Goal: Find specific page/section: Find specific page/section

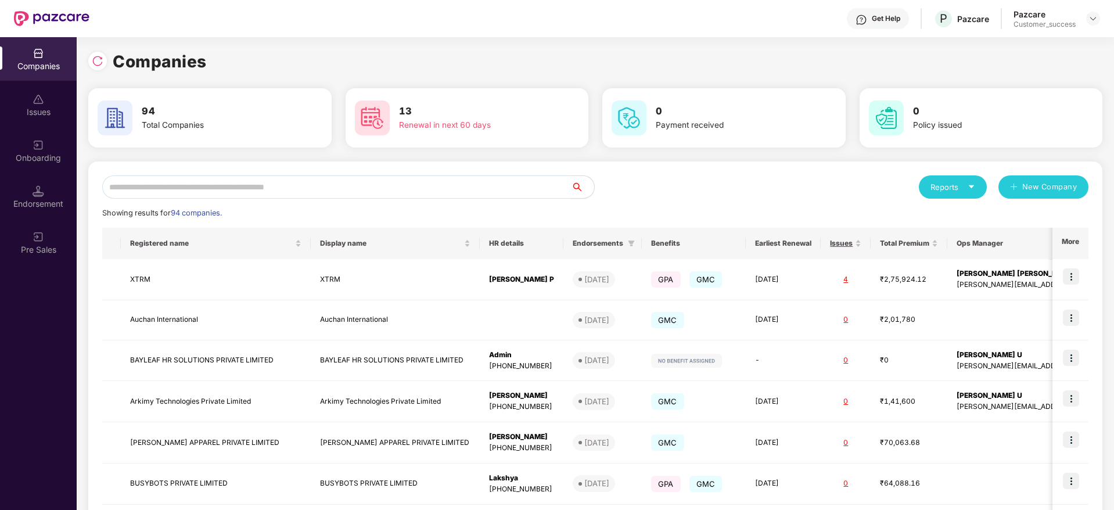
click at [942, 194] on div "Reports" at bounding box center [953, 186] width 68 height 23
click at [942, 213] on div "Companies" at bounding box center [947, 217] width 42 height 13
click at [267, 184] on input "text" at bounding box center [336, 186] width 469 height 23
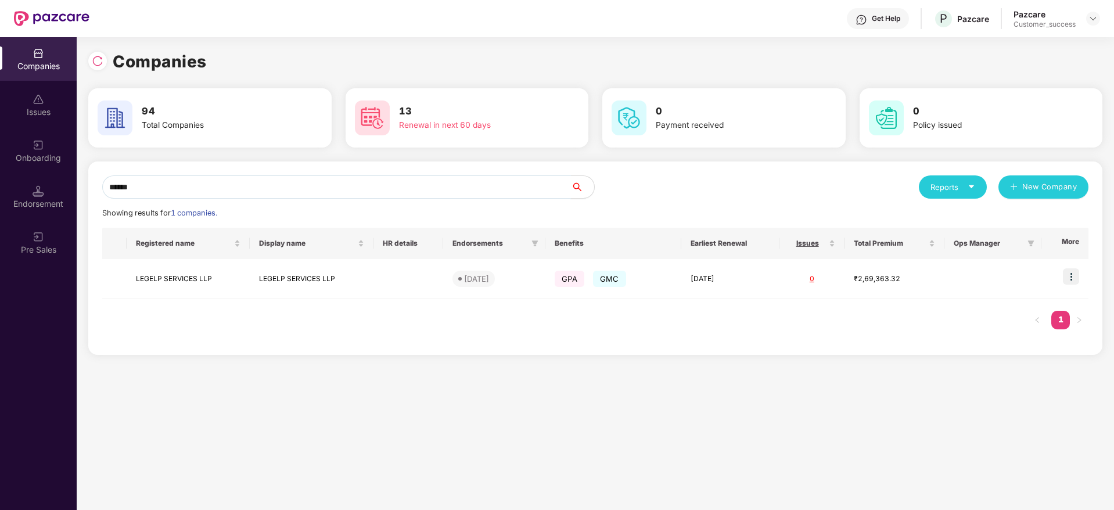
type input "******"
click at [1073, 278] on img at bounding box center [1071, 276] width 16 height 16
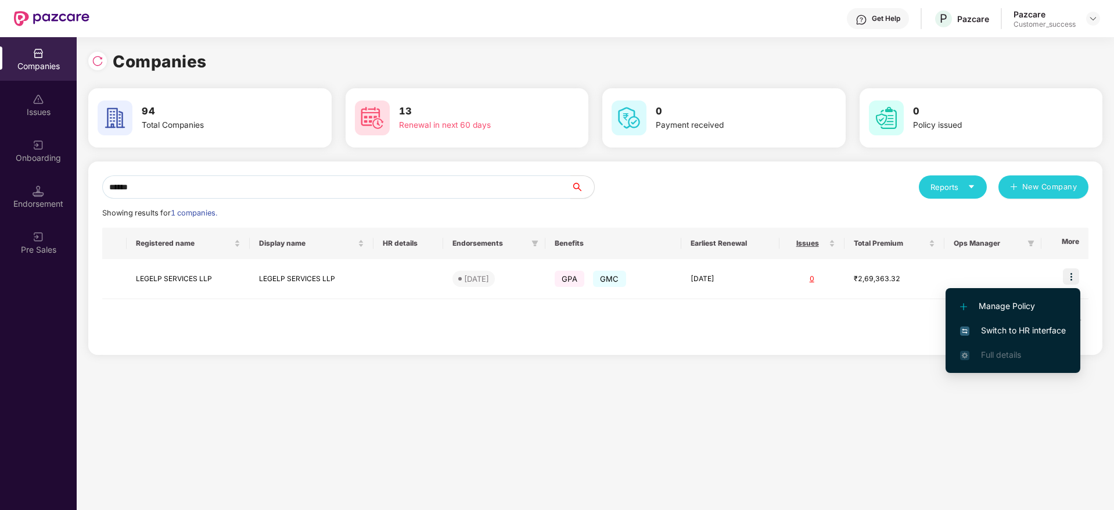
click at [1034, 331] on span "Switch to HR interface" at bounding box center [1013, 330] width 106 height 13
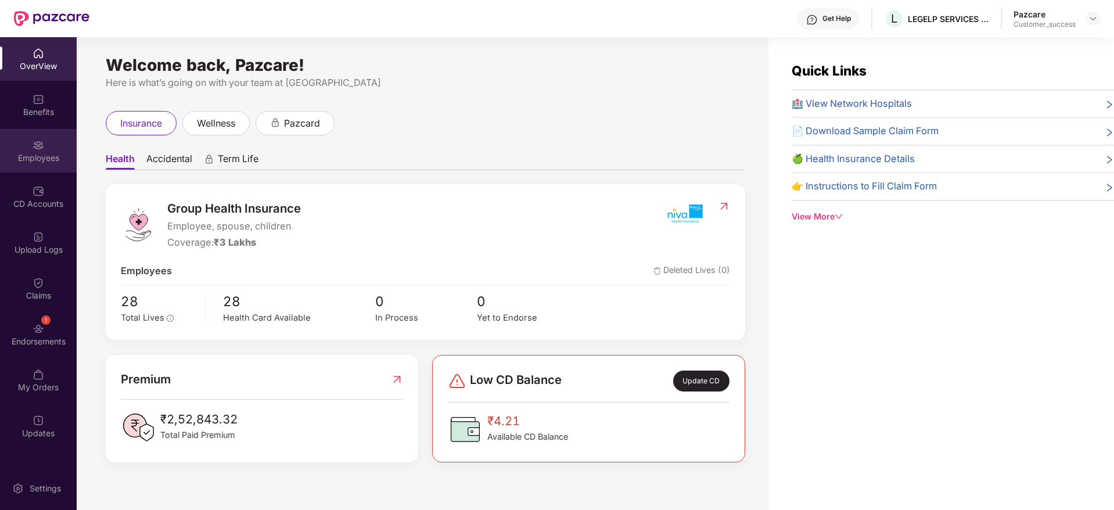
click at [32, 158] on div "Employees" at bounding box center [38, 158] width 77 height 12
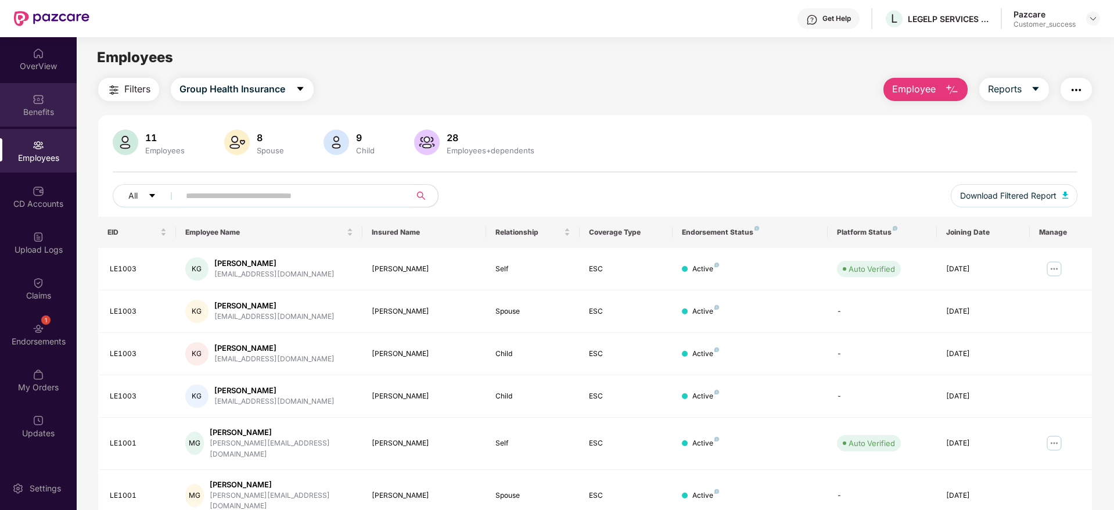
click at [37, 115] on div "Benefits" at bounding box center [38, 112] width 77 height 12
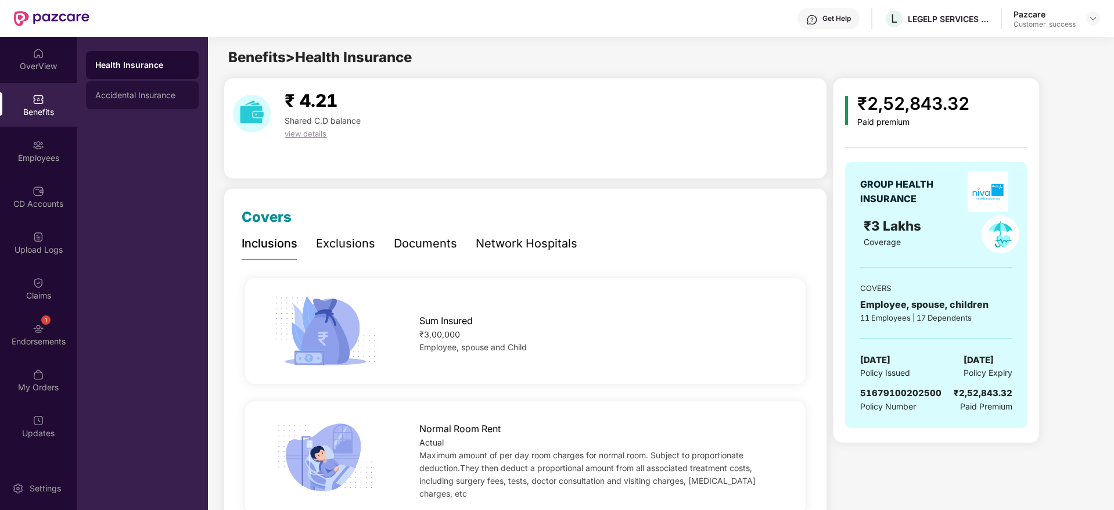
click at [134, 105] on div "Accidental Insurance" at bounding box center [142, 95] width 113 height 28
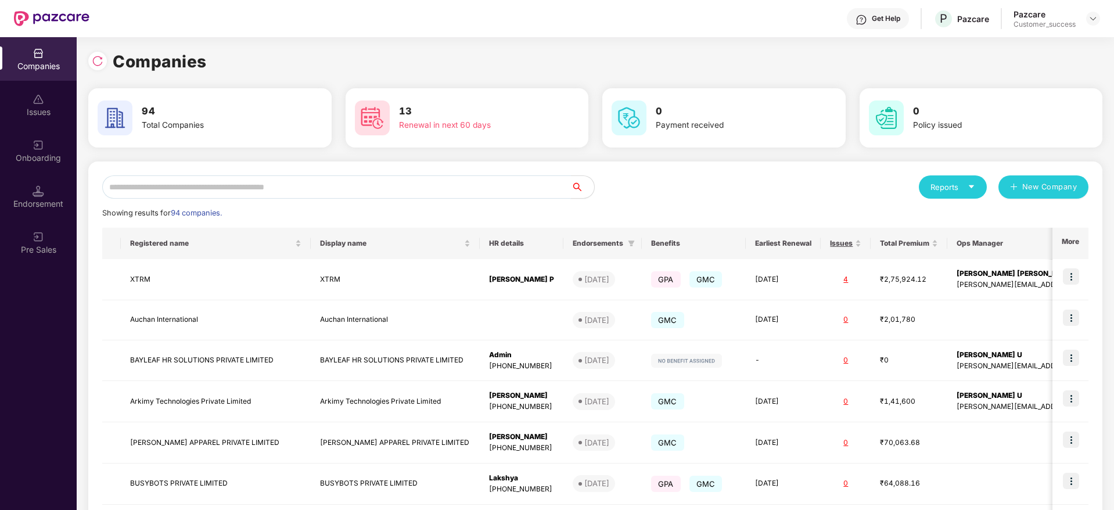
click at [265, 185] on input "text" at bounding box center [336, 186] width 469 height 23
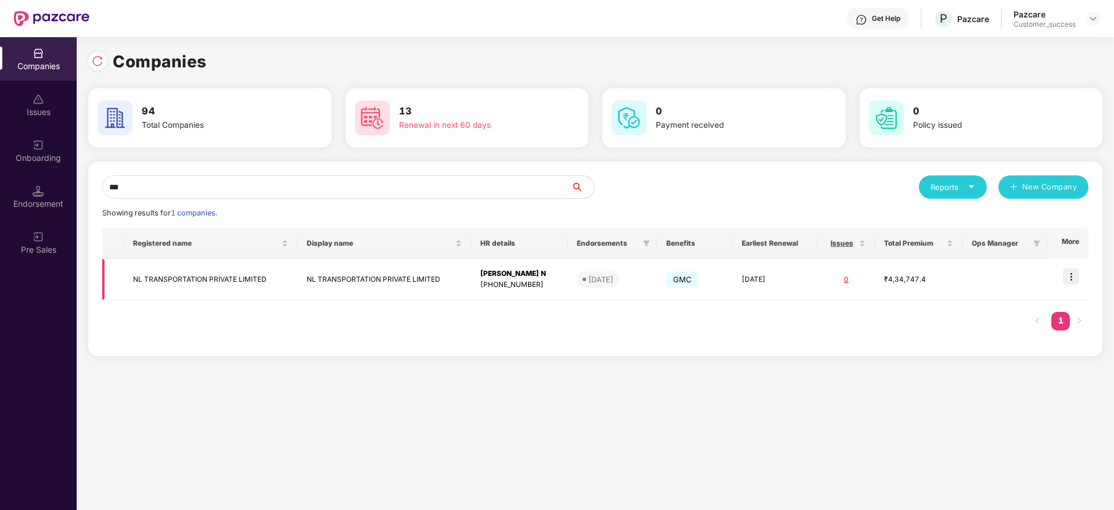
type input "**"
click at [1068, 276] on img at bounding box center [1071, 276] width 16 height 16
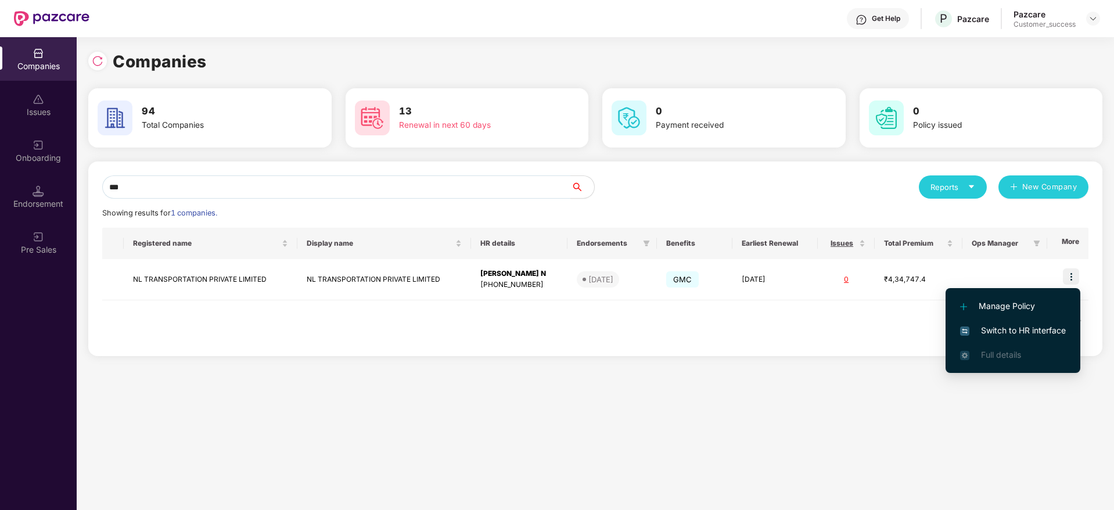
click at [1000, 340] on li "Switch to HR interface" at bounding box center [1013, 330] width 135 height 24
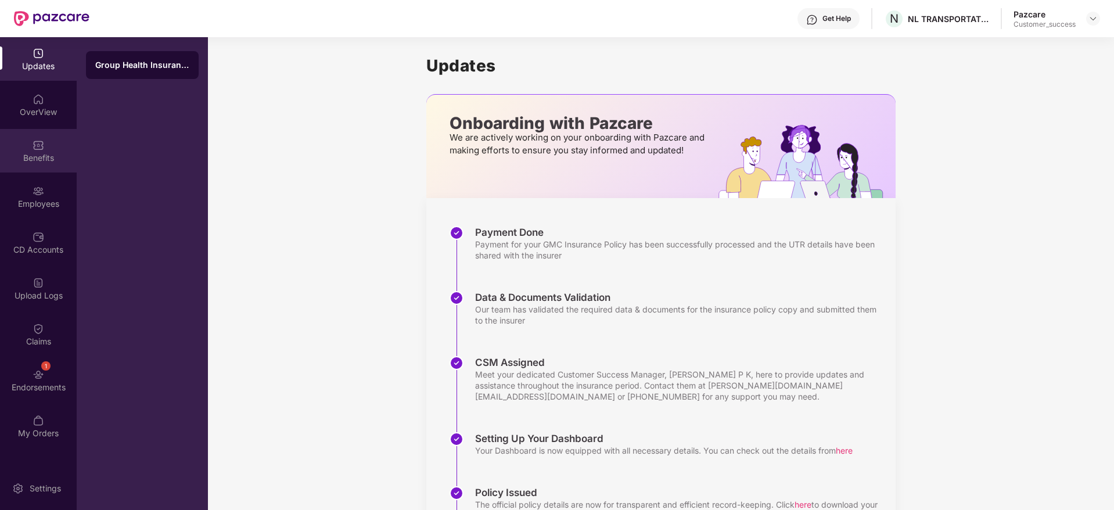
click at [53, 170] on div "Benefits" at bounding box center [38, 151] width 77 height 44
